Goal: Check status: Check status

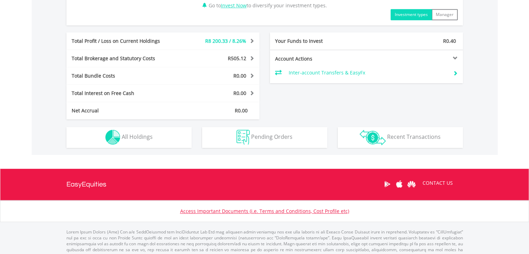
scroll to position [359, 0]
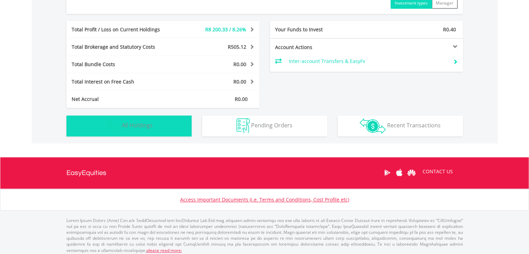
click at [143, 131] on button "Holdings All Holdings" at bounding box center [128, 125] width 125 height 21
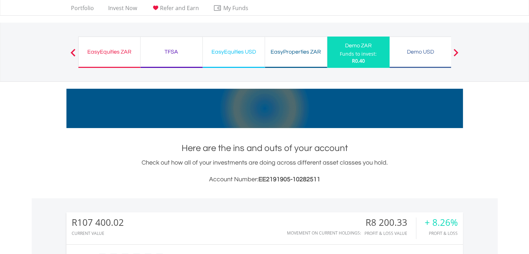
scroll to position [0, 0]
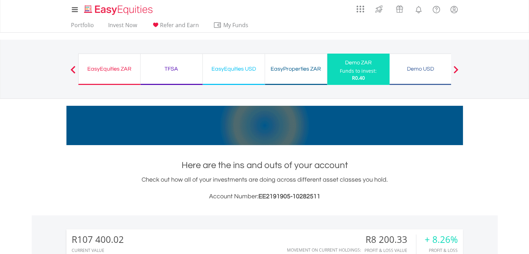
click at [119, 70] on div "EasyEquities ZAR" at bounding box center [109, 69] width 53 height 10
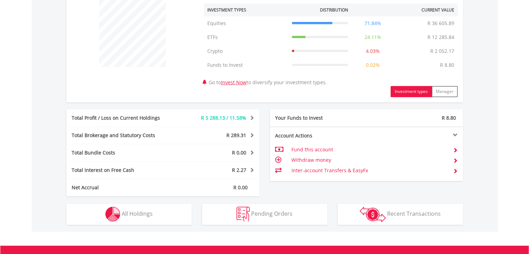
scroll to position [278, 0]
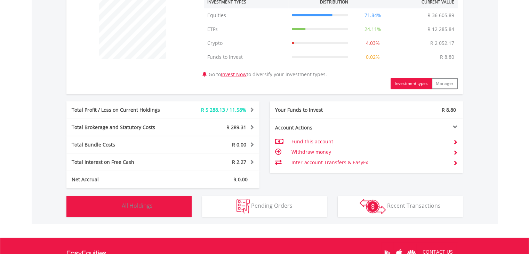
click at [142, 204] on span "All Holdings" at bounding box center [137, 206] width 31 height 8
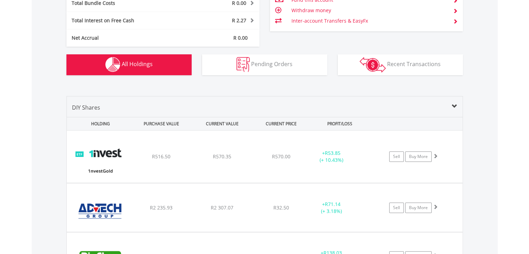
scroll to position [515, 0]
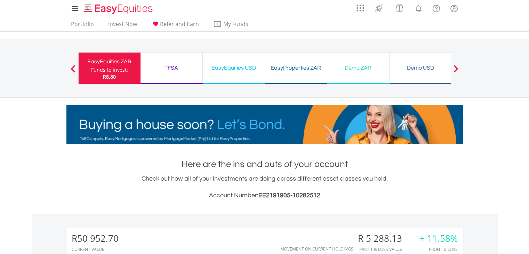
scroll to position [0, 0]
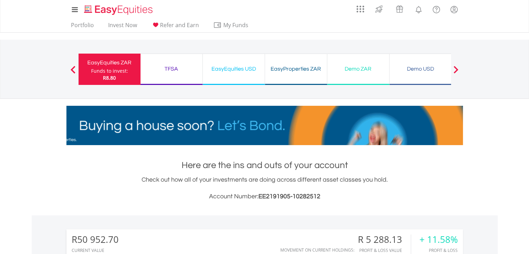
click at [162, 73] on div "TFSA" at bounding box center [172, 69] width 54 height 10
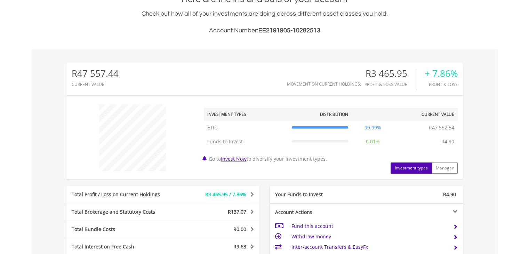
scroll to position [334, 0]
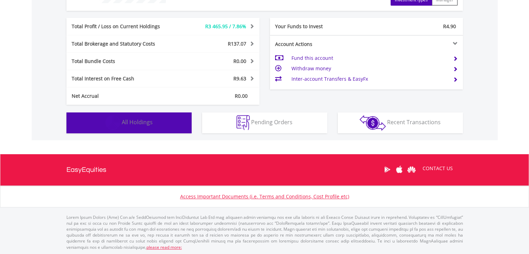
click at [139, 123] on span "All Holdings" at bounding box center [137, 122] width 31 height 8
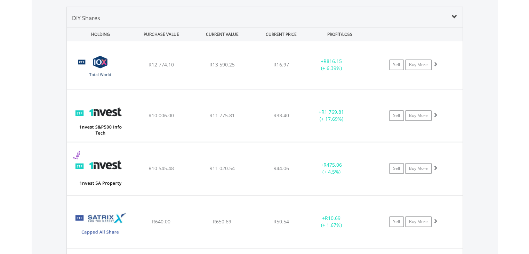
scroll to position [473, 0]
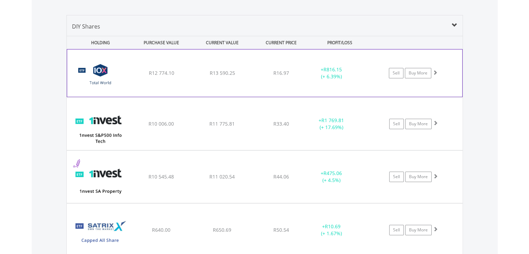
click at [275, 80] on div "﻿ 10X Total World Stock Feeder Exchange Traded Fund R12 774.10 R13 590.25 R16.9…" at bounding box center [264, 72] width 395 height 47
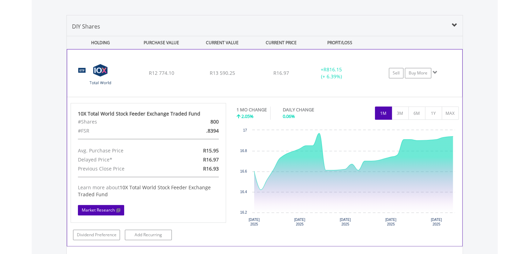
click at [105, 208] on link "Market Research" at bounding box center [101, 210] width 46 height 10
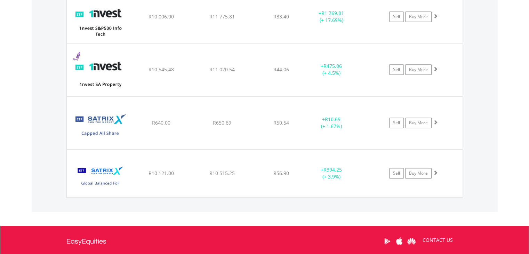
scroll to position [724, 0]
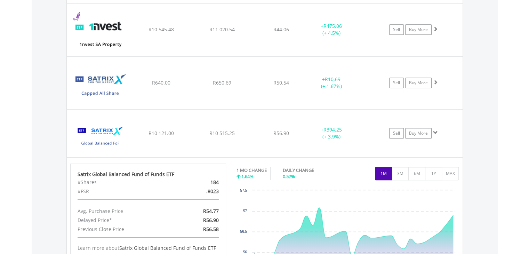
scroll to position [772, 0]
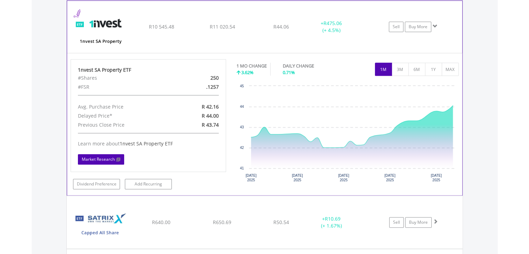
click at [104, 158] on link "Market Research" at bounding box center [101, 159] width 46 height 10
